Goal: Task Accomplishment & Management: Use online tool/utility

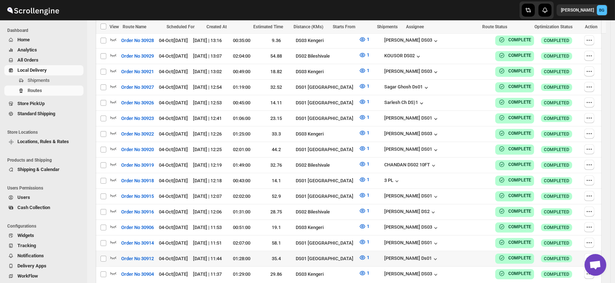
scroll to position [607, 0]
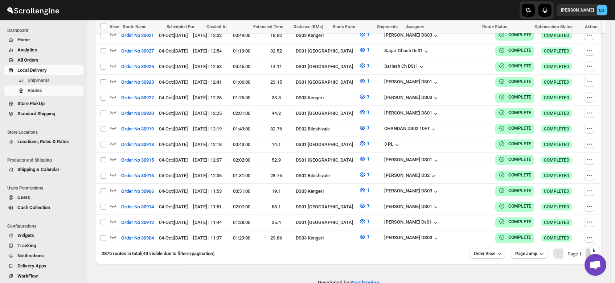
click at [594, 250] on icon "Next" at bounding box center [590, 253] width 7 height 7
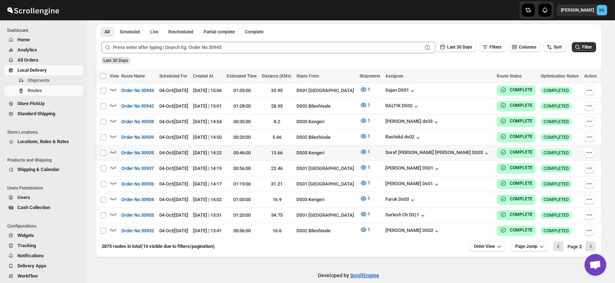
scroll to position [171, 0]
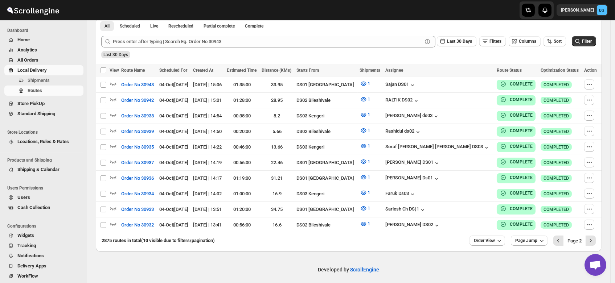
click at [17, 196] on span "Users" at bounding box center [23, 197] width 13 height 5
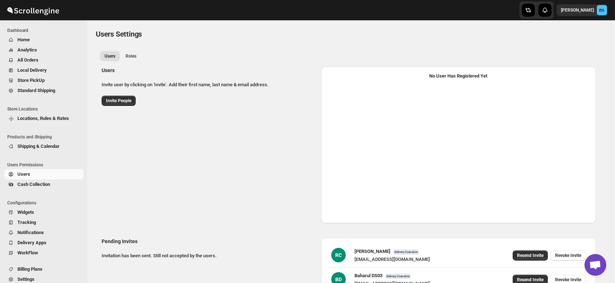
select select "637b767fbaab0276b10c91d5"
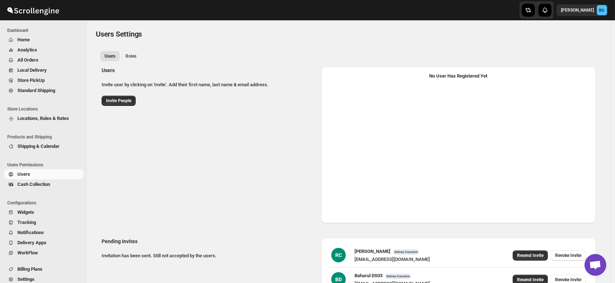
select select "637b767fbaab0276b10c91d5"
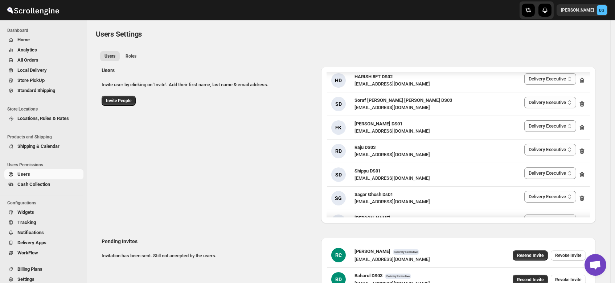
scroll to position [1243, 0]
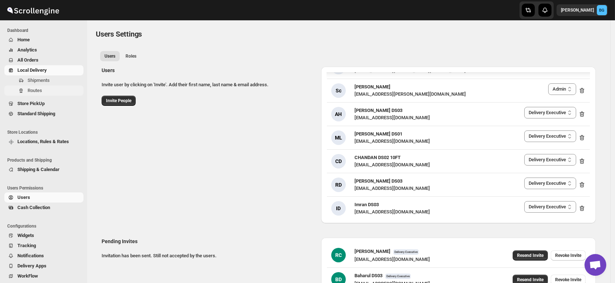
click at [31, 89] on span "Routes" at bounding box center [35, 90] width 15 height 5
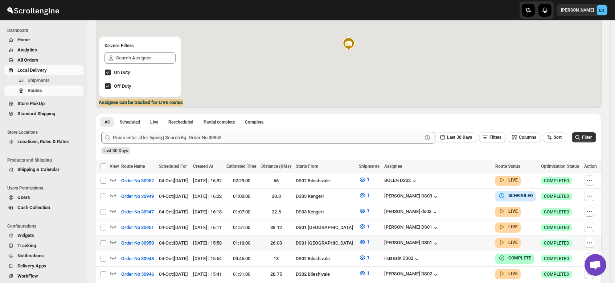
scroll to position [103, 0]
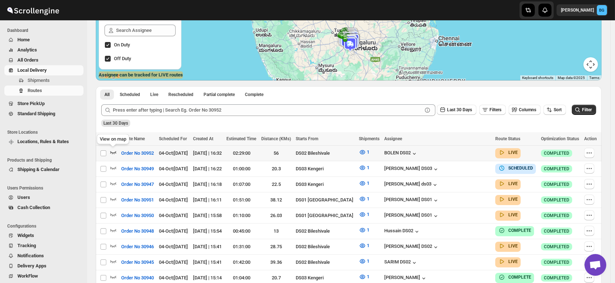
click at [113, 150] on icon "button" at bounding box center [112, 152] width 7 height 7
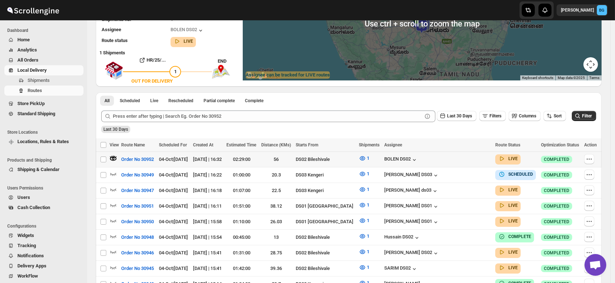
scroll to position [0, 0]
